Goal: Entertainment & Leisure: Browse casually

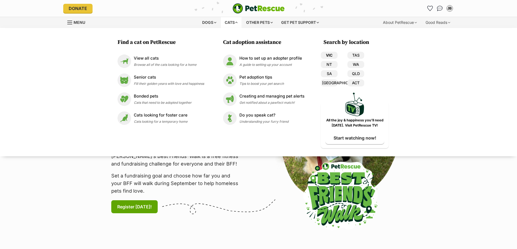
click at [331, 55] on link "VIC" at bounding box center [328, 55] width 17 height 7
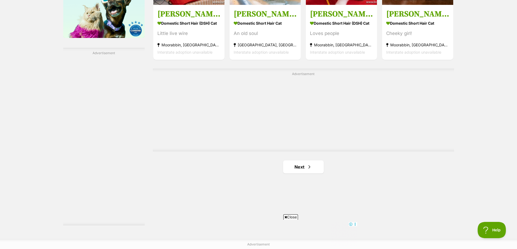
scroll to position [1003, 0]
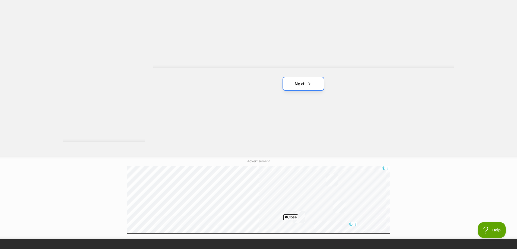
click at [307, 87] on span "Next page" at bounding box center [308, 84] width 5 height 7
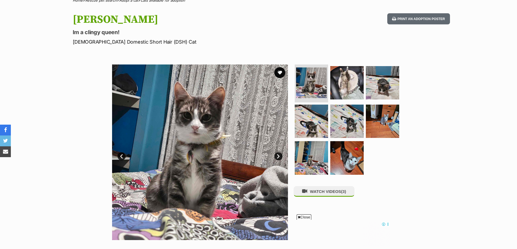
scroll to position [54, 0]
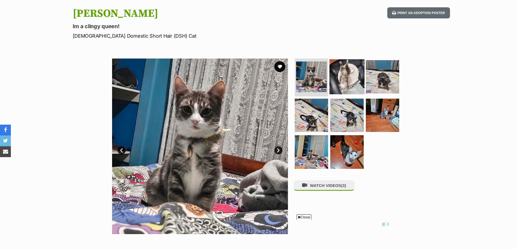
click at [340, 78] on img at bounding box center [346, 76] width 35 height 35
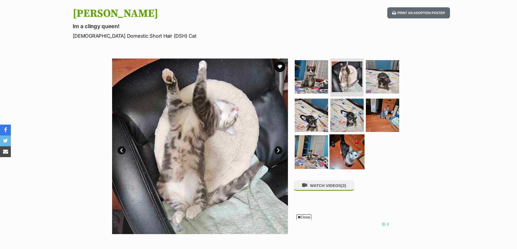
scroll to position [0, 0]
click at [343, 146] on img at bounding box center [346, 151] width 35 height 35
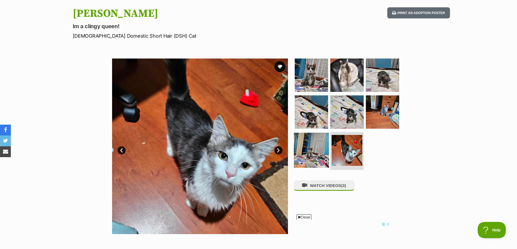
click at [320, 147] on img at bounding box center [311, 150] width 35 height 35
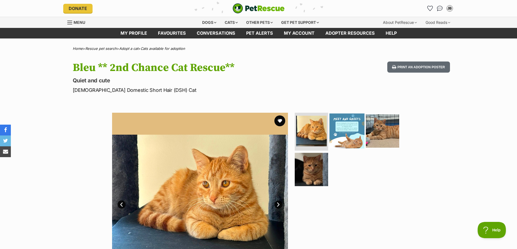
click at [350, 137] on img at bounding box center [346, 131] width 35 height 35
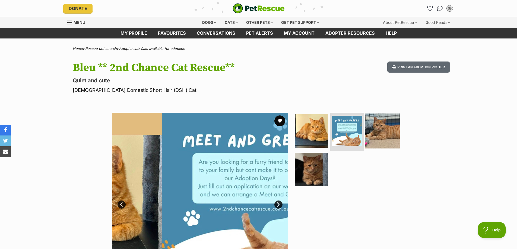
click at [376, 136] on img at bounding box center [382, 131] width 35 height 35
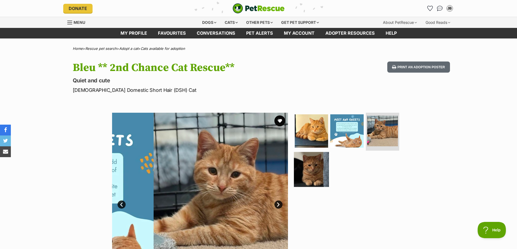
click at [316, 166] on img at bounding box center [311, 169] width 35 height 35
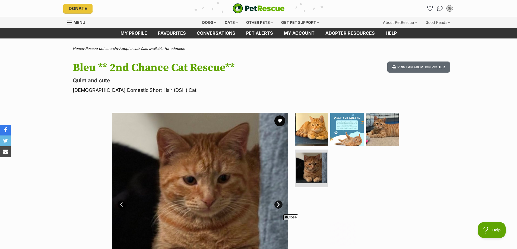
scroll to position [190, 0]
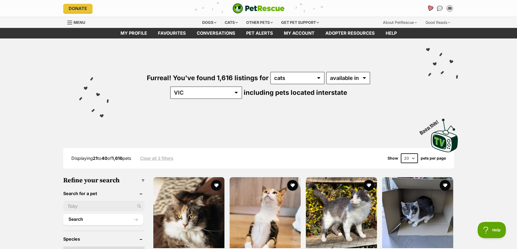
click at [428, 9] on icon "Favourites" at bounding box center [429, 8] width 7 height 6
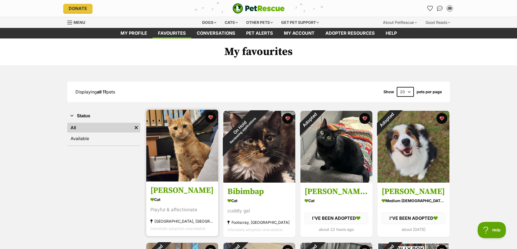
click at [184, 150] on img at bounding box center [182, 146] width 72 height 72
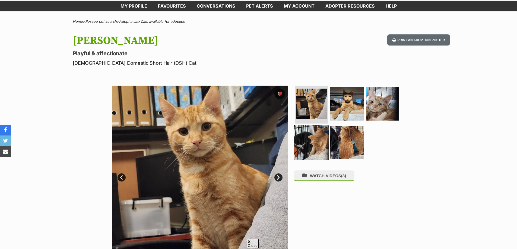
click at [320, 138] on img at bounding box center [311, 142] width 35 height 35
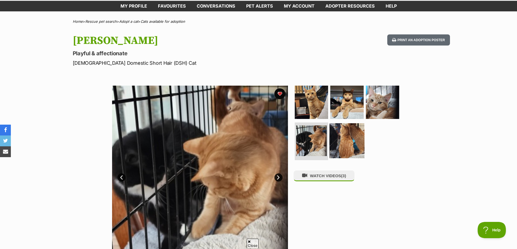
click at [341, 138] on img at bounding box center [346, 140] width 35 height 35
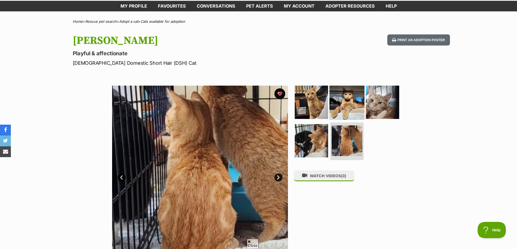
click at [345, 112] on img at bounding box center [346, 102] width 35 height 35
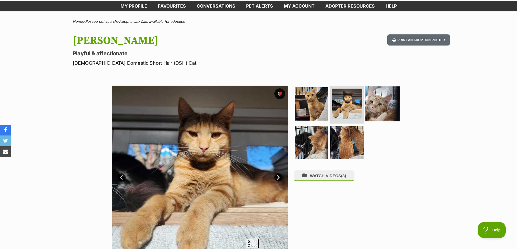
click at [377, 114] on img at bounding box center [382, 103] width 35 height 35
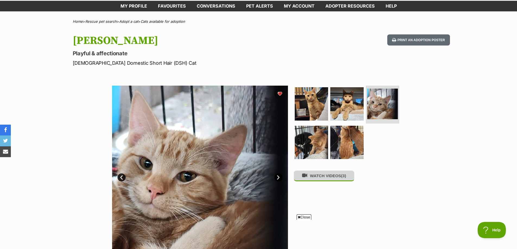
click at [330, 180] on button "WATCH VIDEOS (3)" at bounding box center [323, 176] width 61 height 11
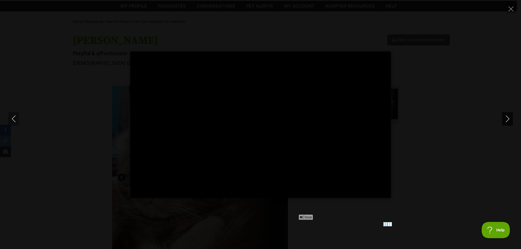
click at [508, 121] on icon "Next" at bounding box center [507, 119] width 7 height 7
type input "89.85"
click at [510, 118] on icon "Next" at bounding box center [507, 119] width 7 height 7
type input "12.24"
drag, startPoint x: 506, startPoint y: 4, endPoint x: 511, endPoint y: 7, distance: 5.0
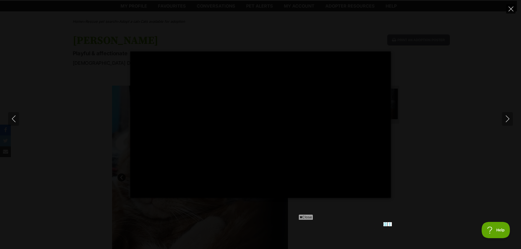
click at [511, 7] on button "Close" at bounding box center [510, 8] width 9 height 9
type input "10.24"
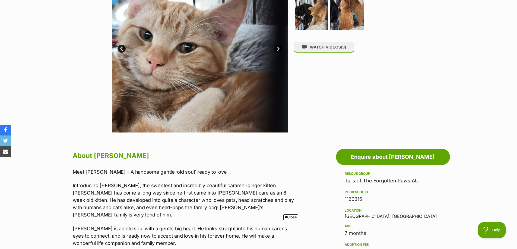
scroll to position [81, 0]
